Goal: Contribute content: Add original content to the website for others to see

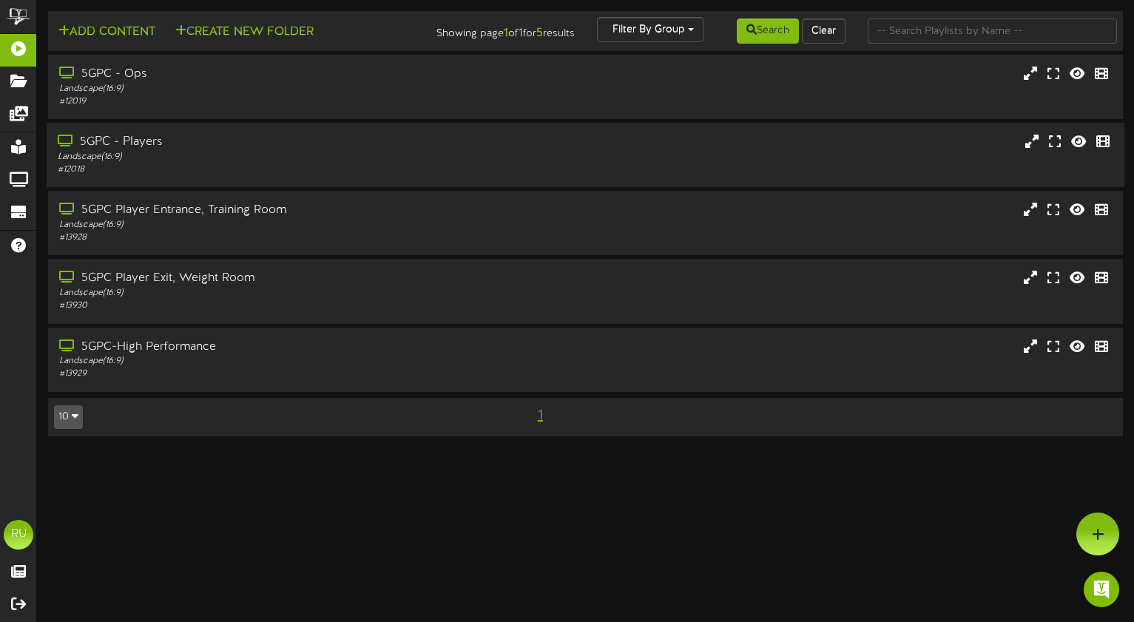
click at [169, 141] on div "5GPC - Players" at bounding box center [271, 142] width 427 height 17
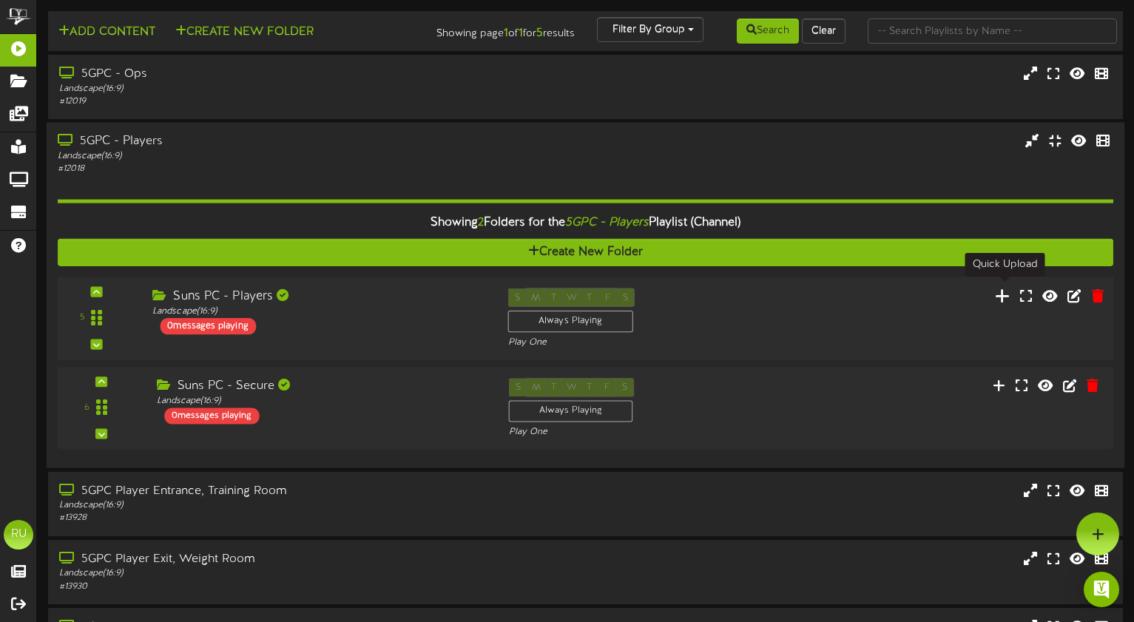
click at [1005, 290] on icon at bounding box center [1003, 295] width 16 height 16
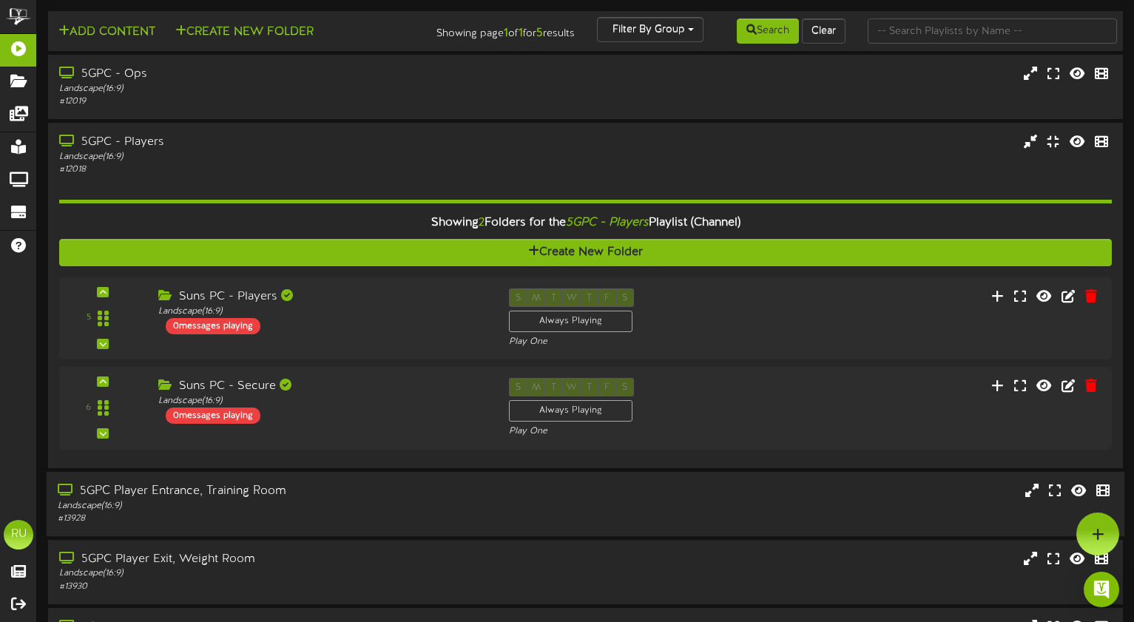
click at [368, 484] on div "5GPC Player Entrance, Training Room" at bounding box center [271, 490] width 427 height 17
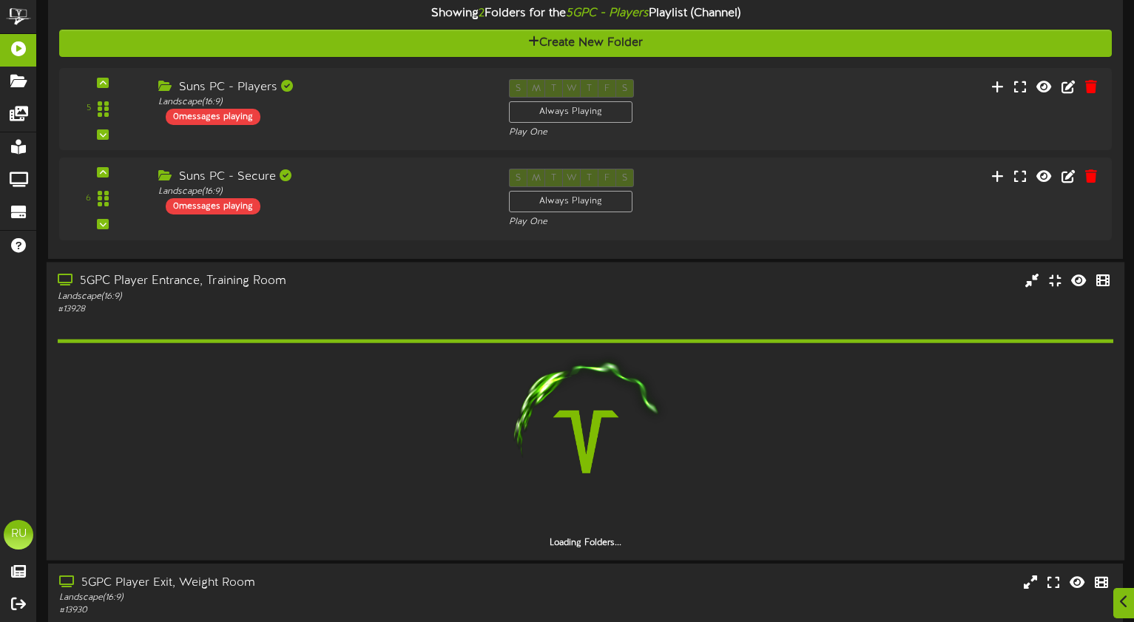
scroll to position [255, 0]
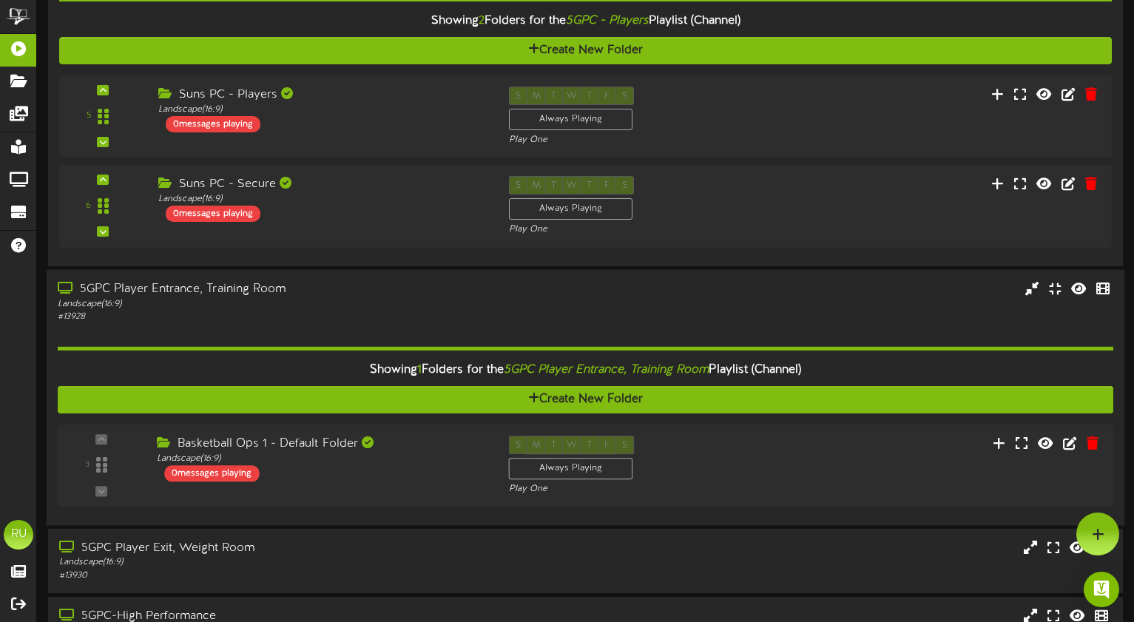
click at [354, 297] on div "Landscape ( 16:9 )" at bounding box center [271, 303] width 427 height 13
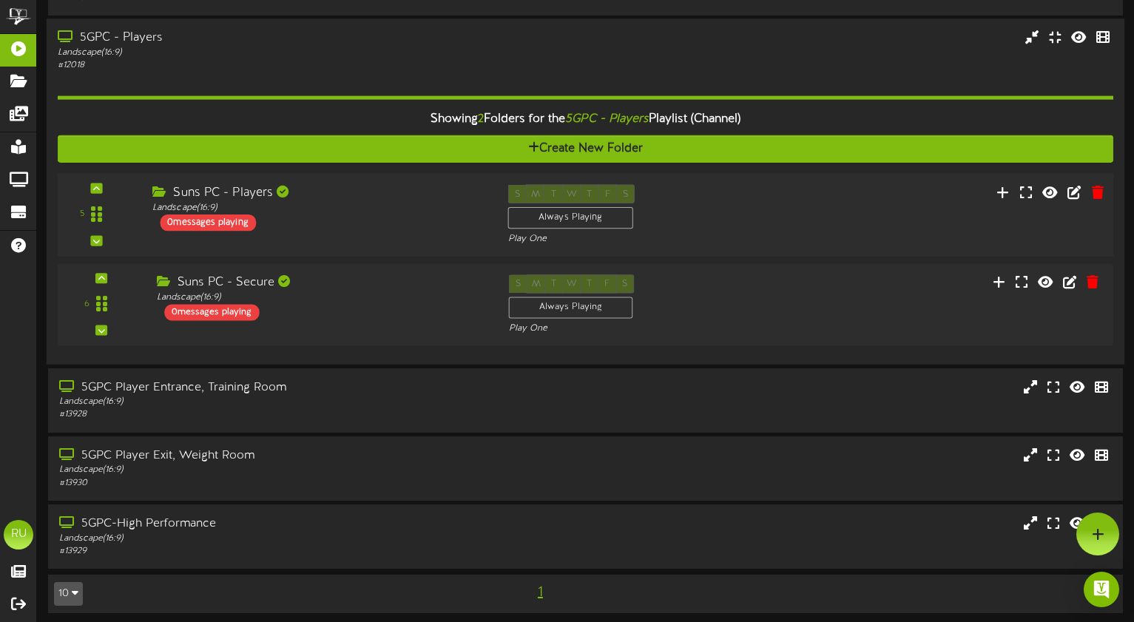
click at [366, 204] on div "Landscape ( 16:9 )" at bounding box center [318, 208] width 333 height 13
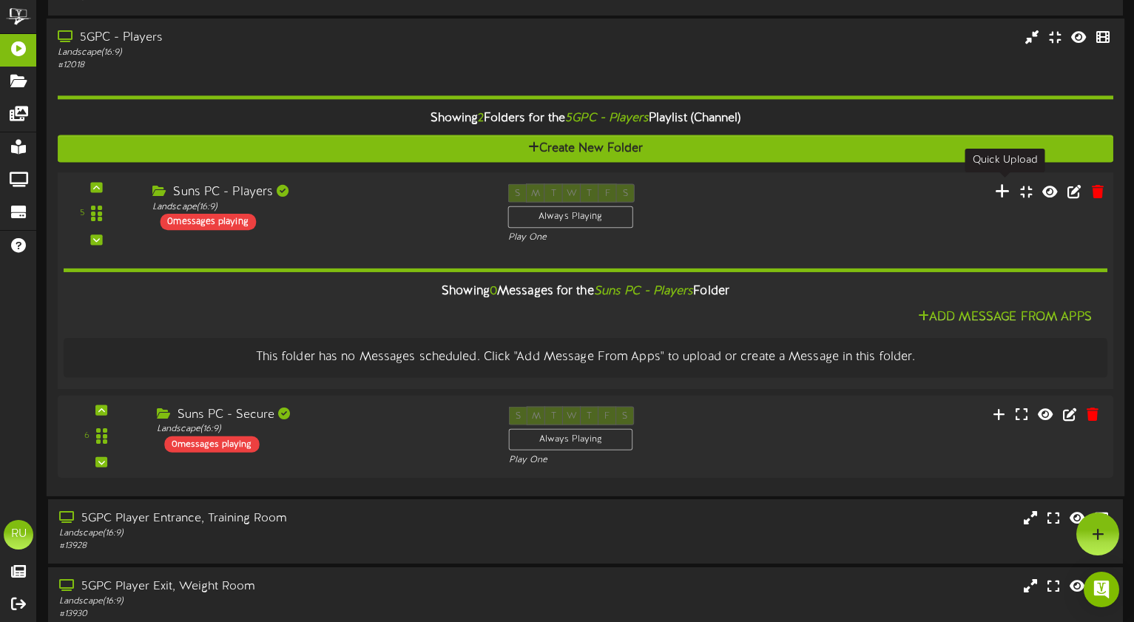
click at [1005, 188] on icon at bounding box center [1003, 191] width 16 height 16
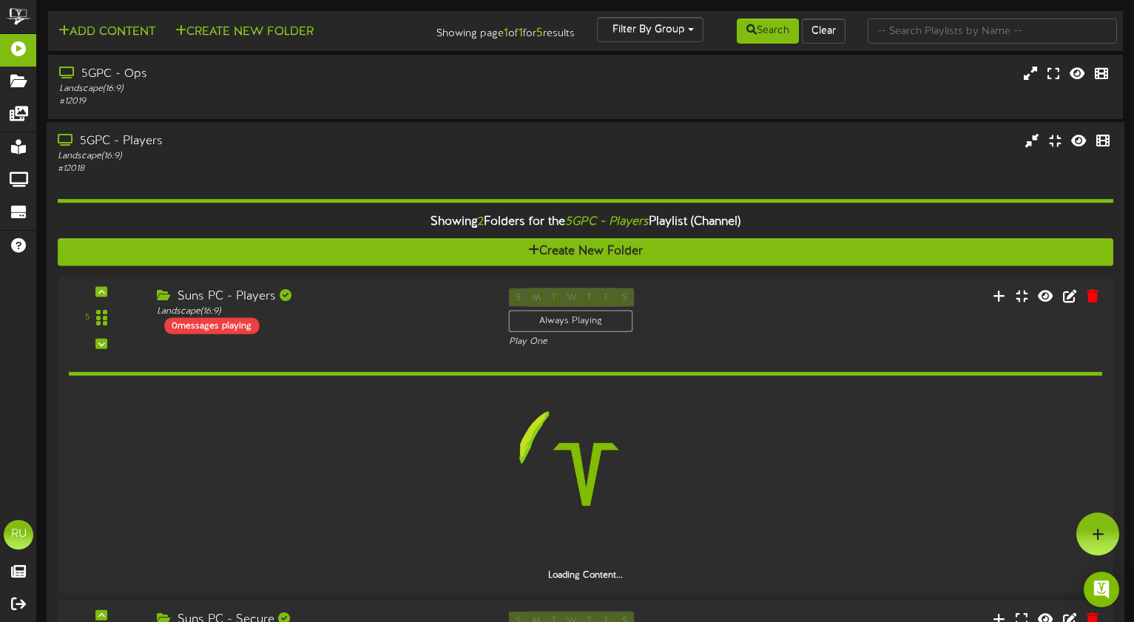
click at [376, 150] on div "Landscape ( 16:9 )" at bounding box center [271, 156] width 427 height 13
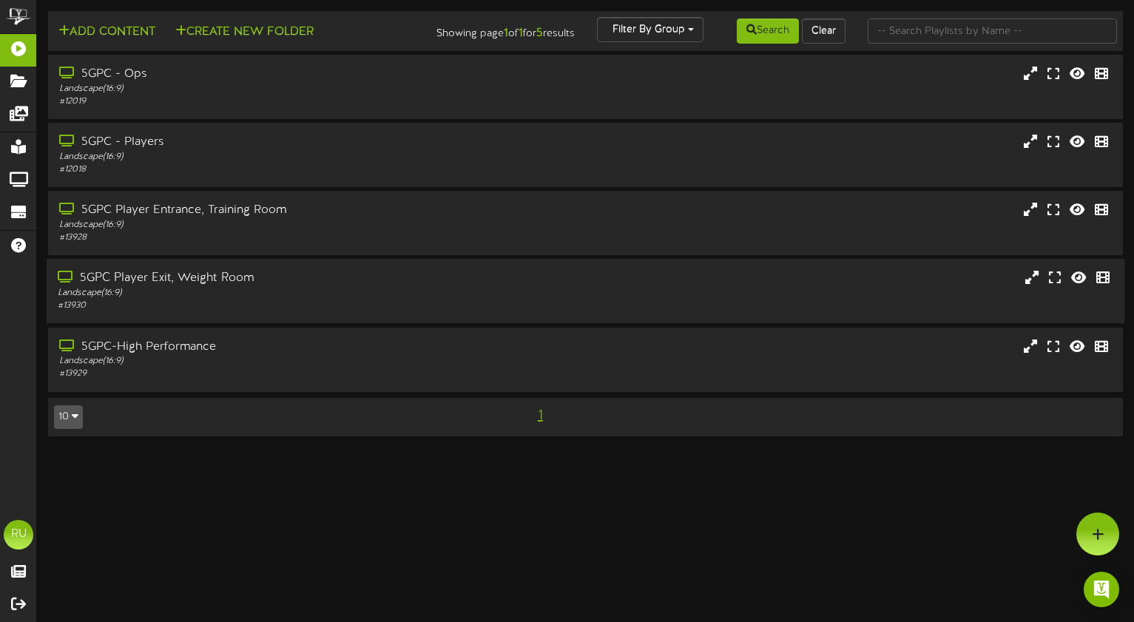
click at [342, 288] on div "Landscape ( 16:9 )" at bounding box center [271, 293] width 427 height 13
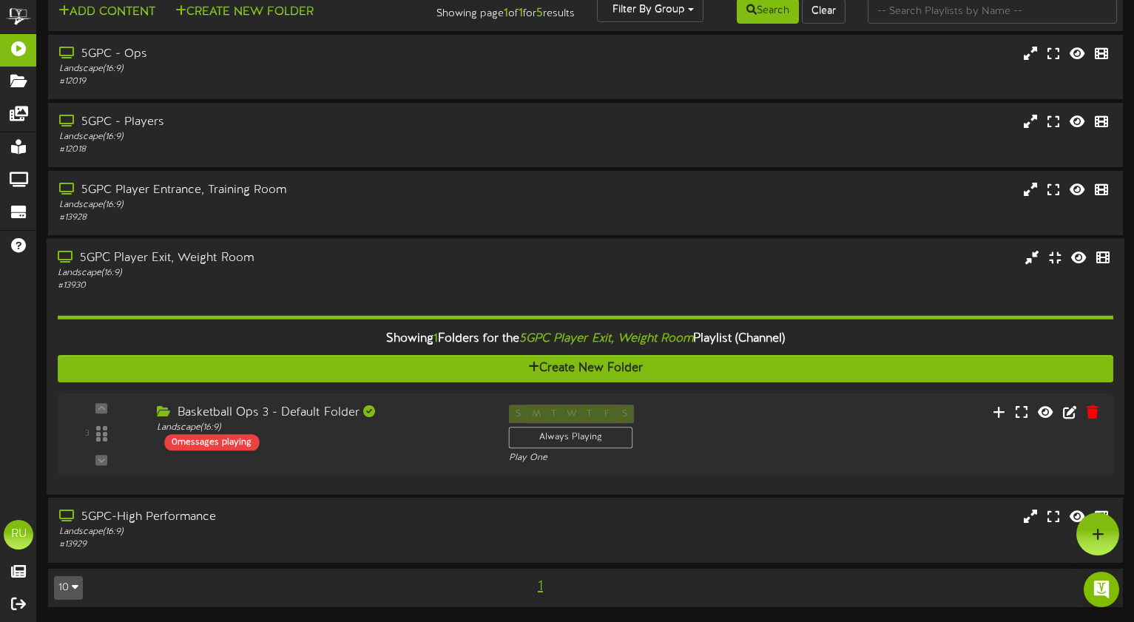
scroll to position [14, 0]
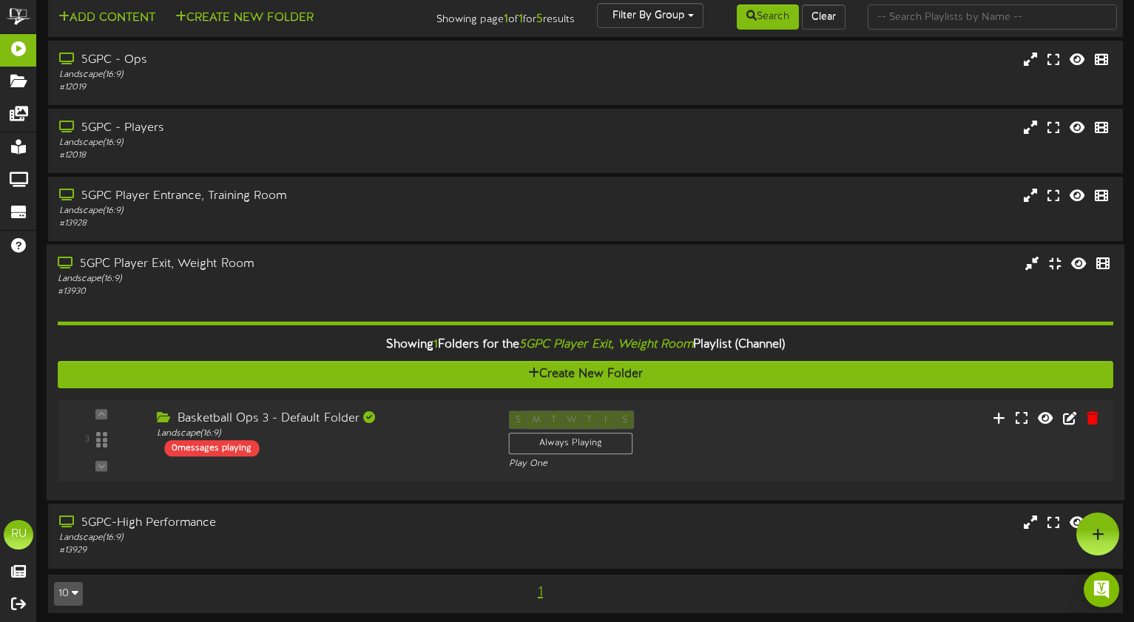
click at [337, 263] on div "5GPC Player Exit, Weight Room" at bounding box center [271, 264] width 427 height 17
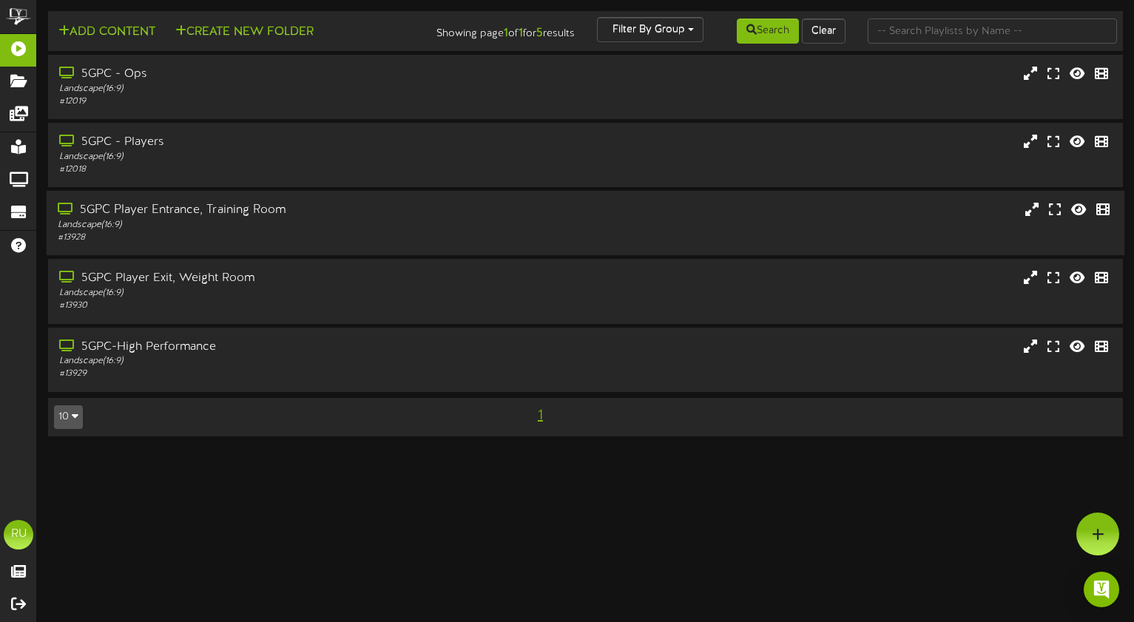
click at [321, 221] on div "Landscape ( 16:9 )" at bounding box center [271, 225] width 427 height 13
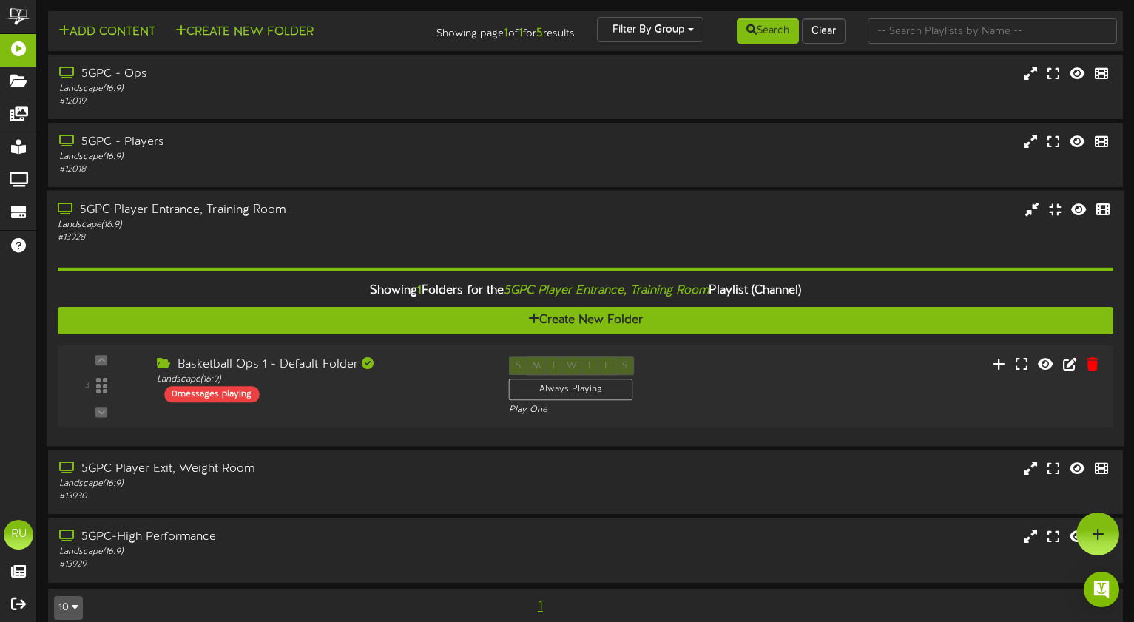
click at [495, 212] on div "5GPC Player Entrance, Training Room Landscape ( 16:9 ) # 13928" at bounding box center [271, 223] width 449 height 42
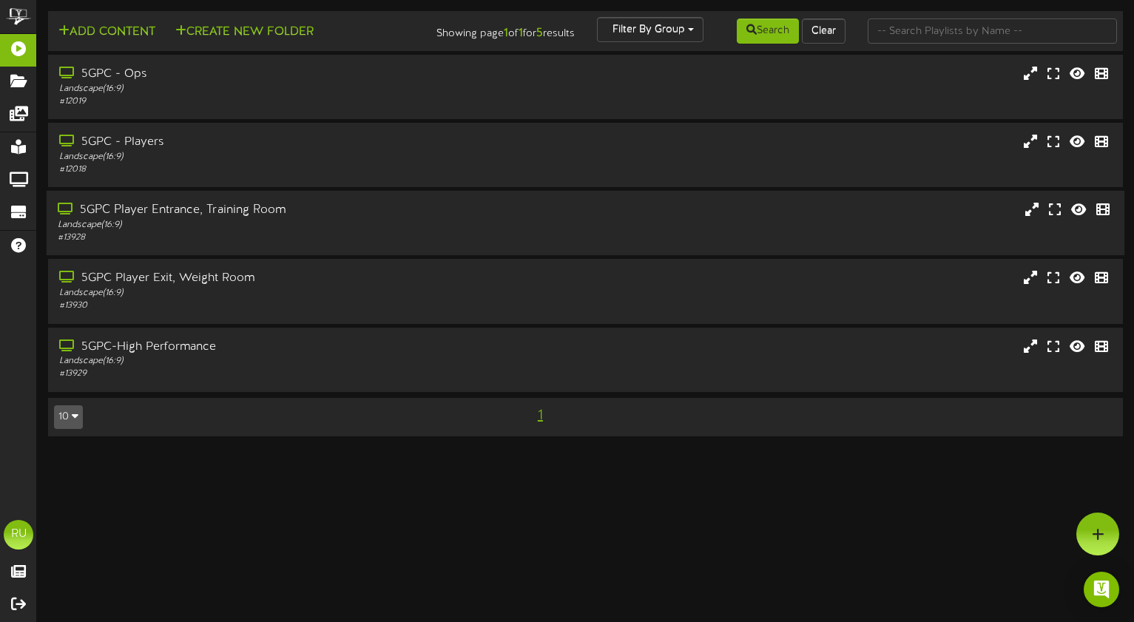
click at [335, 213] on div "5GPC Player Entrance, Training Room" at bounding box center [271, 210] width 427 height 17
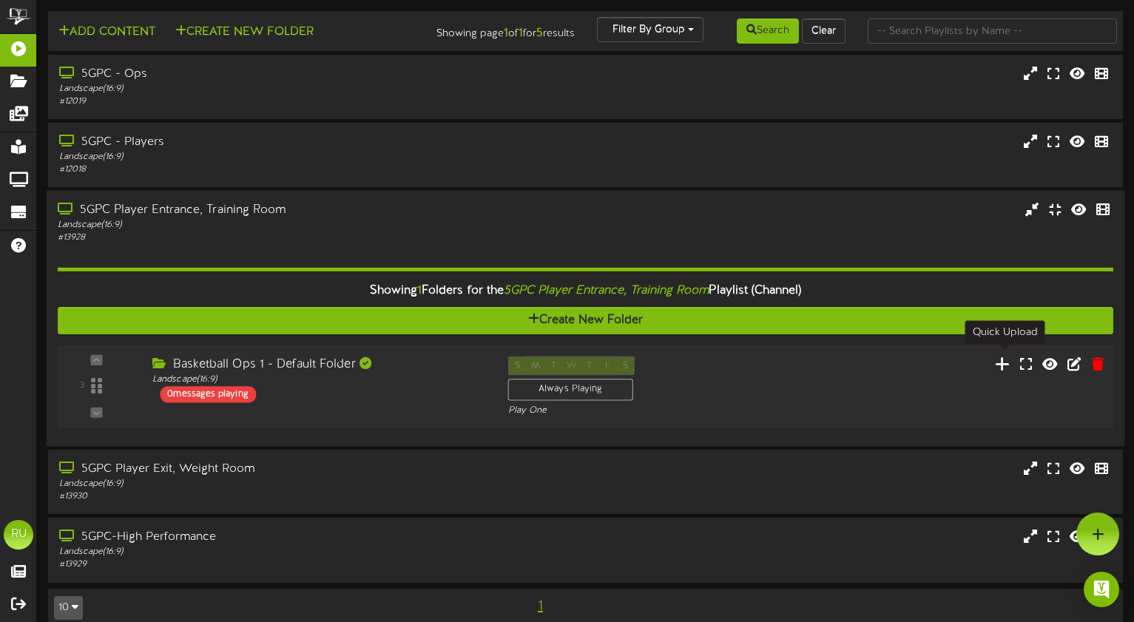
click at [1005, 358] on icon at bounding box center [1003, 363] width 16 height 16
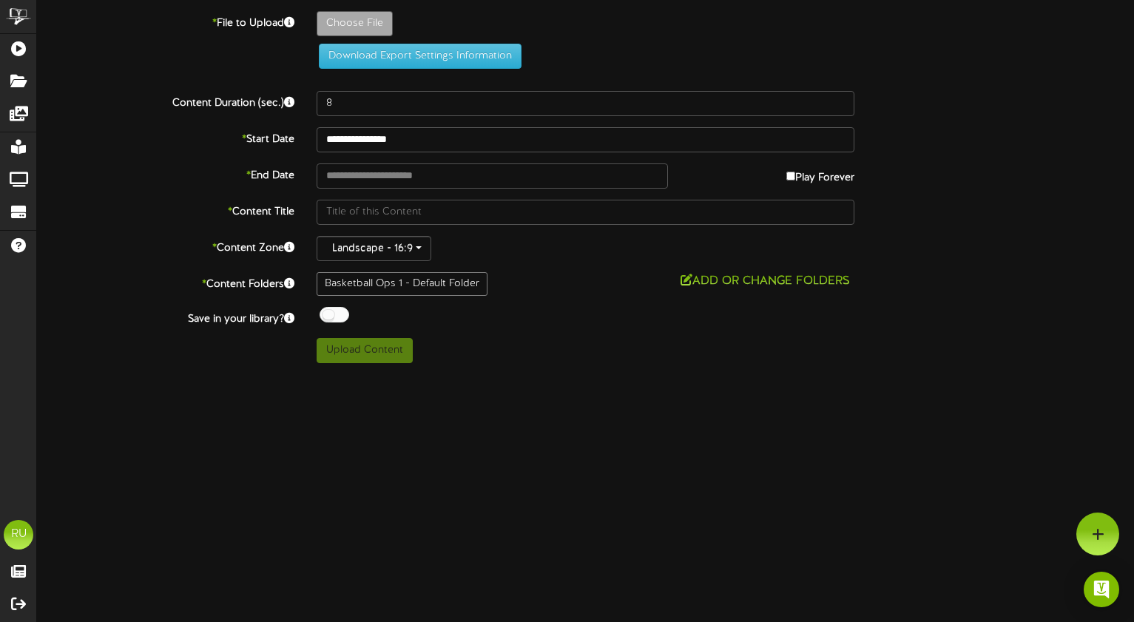
type input "**********"
type input "Screenshot2025-10-14at64607AM"
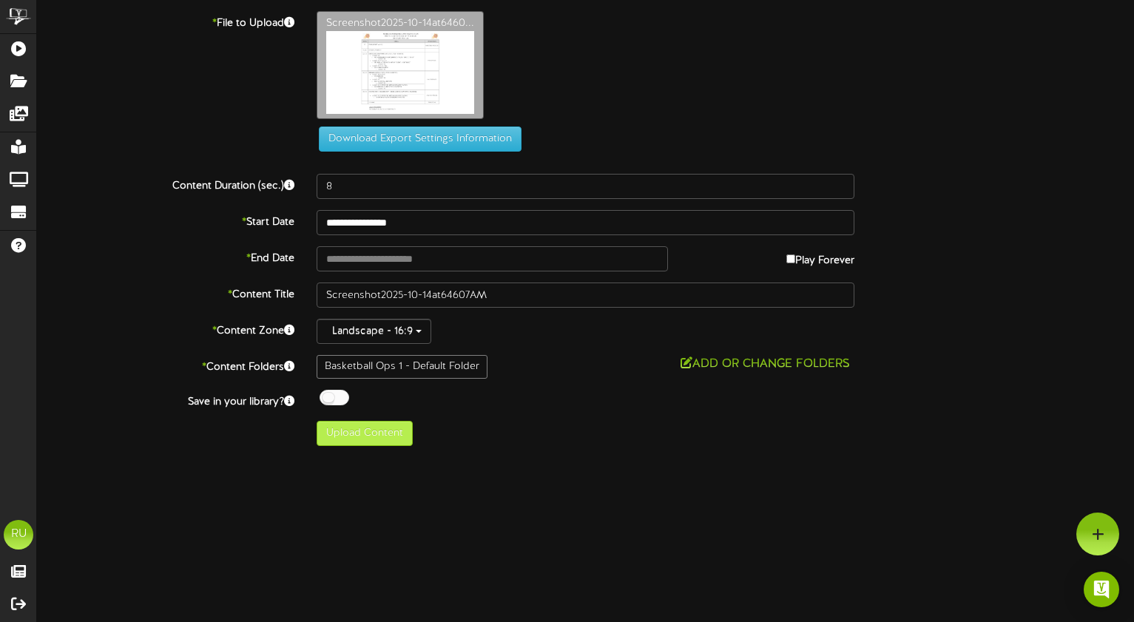
click at [359, 439] on button "Upload Content" at bounding box center [365, 433] width 96 height 25
type input "**********"
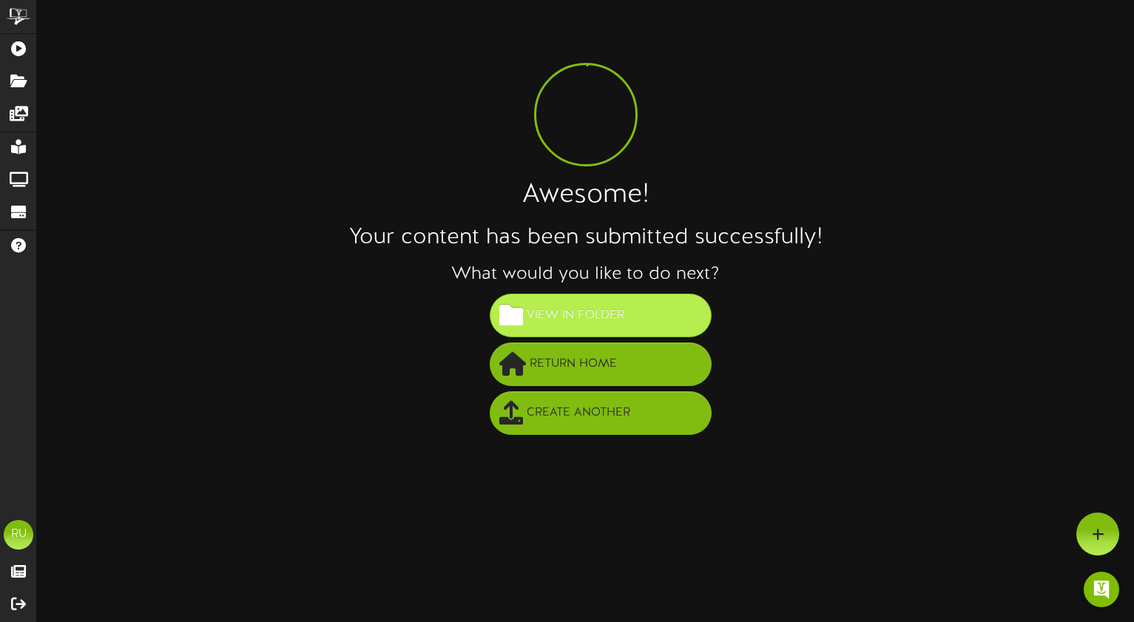
click at [582, 314] on span "View in Folder" at bounding box center [575, 315] width 105 height 24
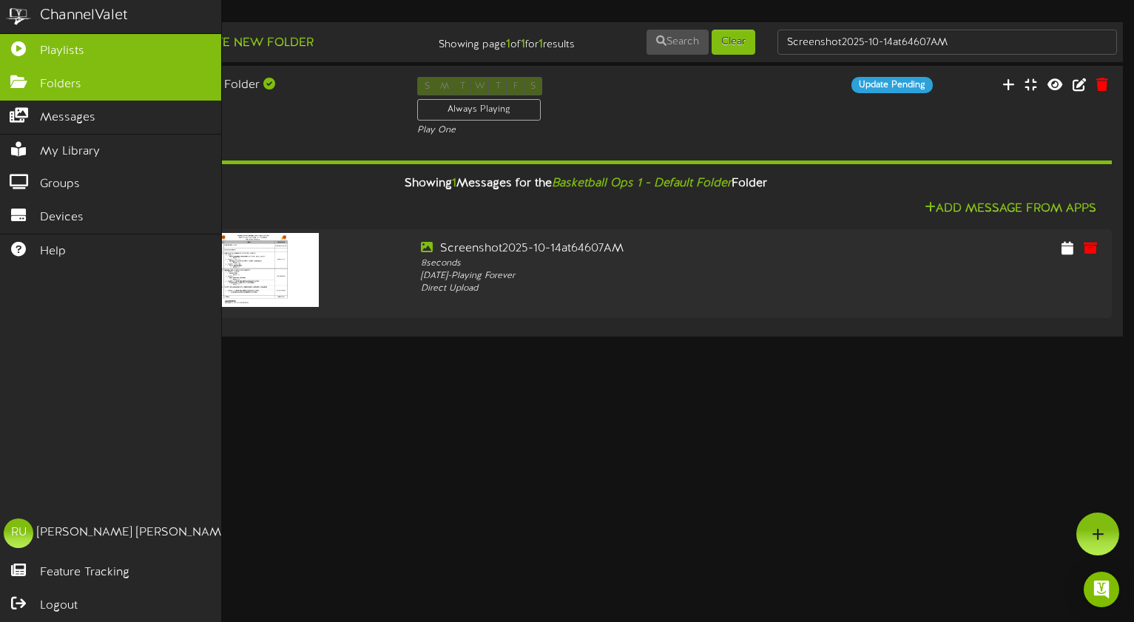
click at [66, 50] on span "Playlists" at bounding box center [62, 51] width 44 height 17
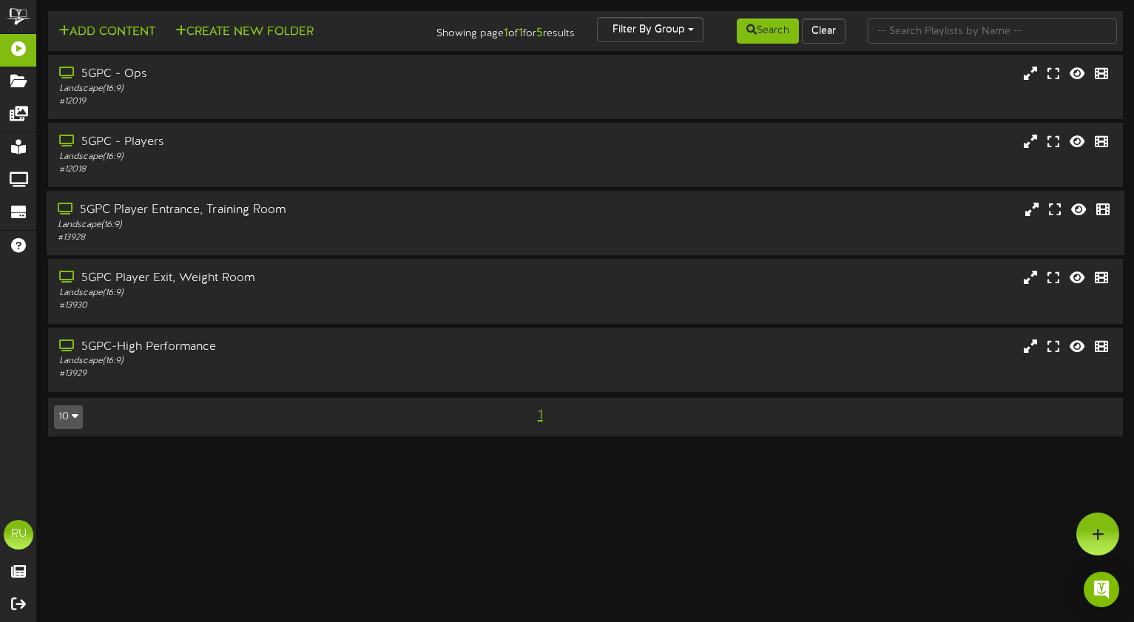
click at [473, 219] on div "Landscape ( 16:9 )" at bounding box center [271, 225] width 427 height 13
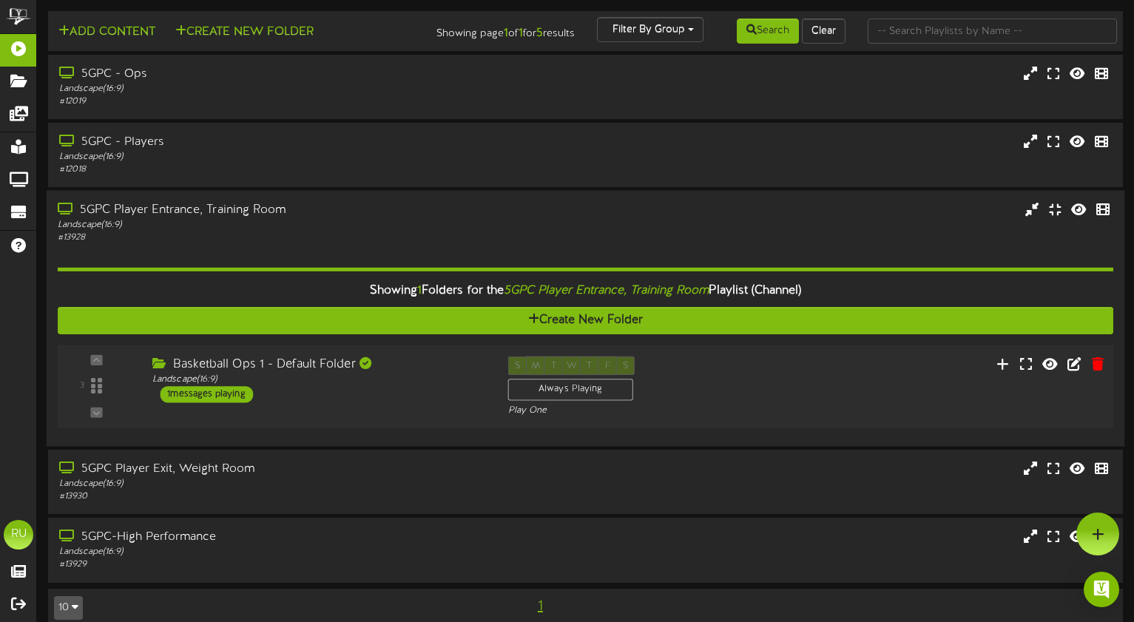
click at [424, 390] on div "Basketball Ops 1 - Default Folder Landscape ( 16:9 ) 1 messages playing" at bounding box center [319, 379] width 356 height 47
